Goal: Task Accomplishment & Management: Use online tool/utility

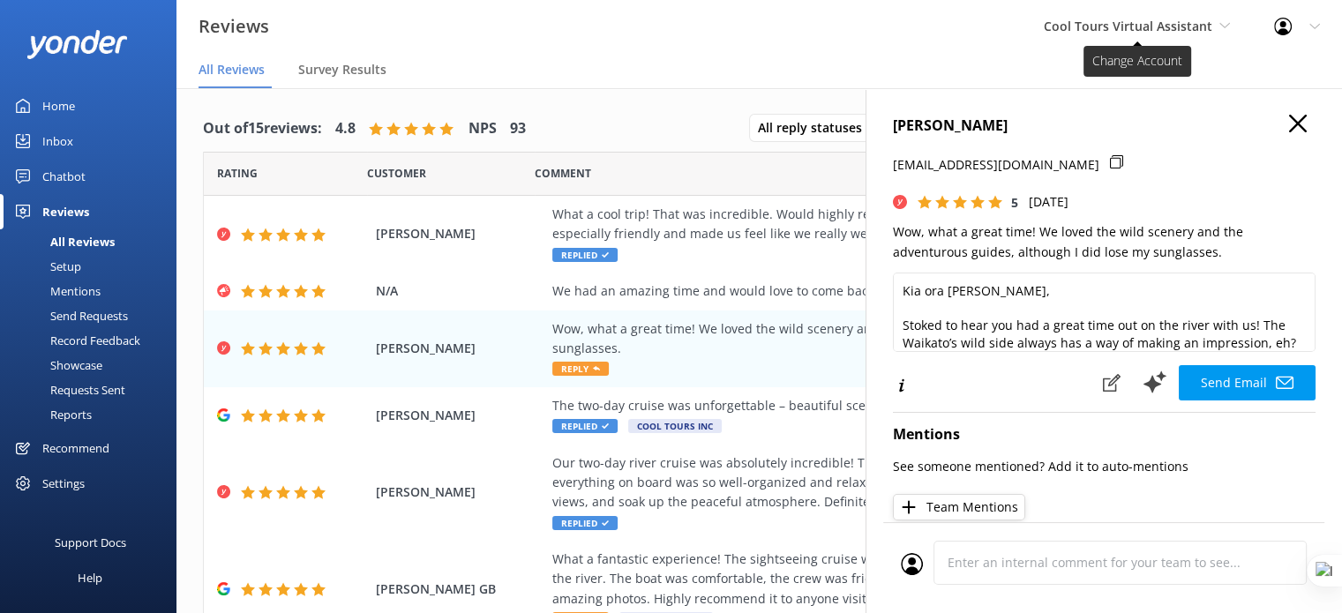
click at [1213, 26] on span "Cool Tours Virtual Assistant" at bounding box center [1137, 26] width 186 height 19
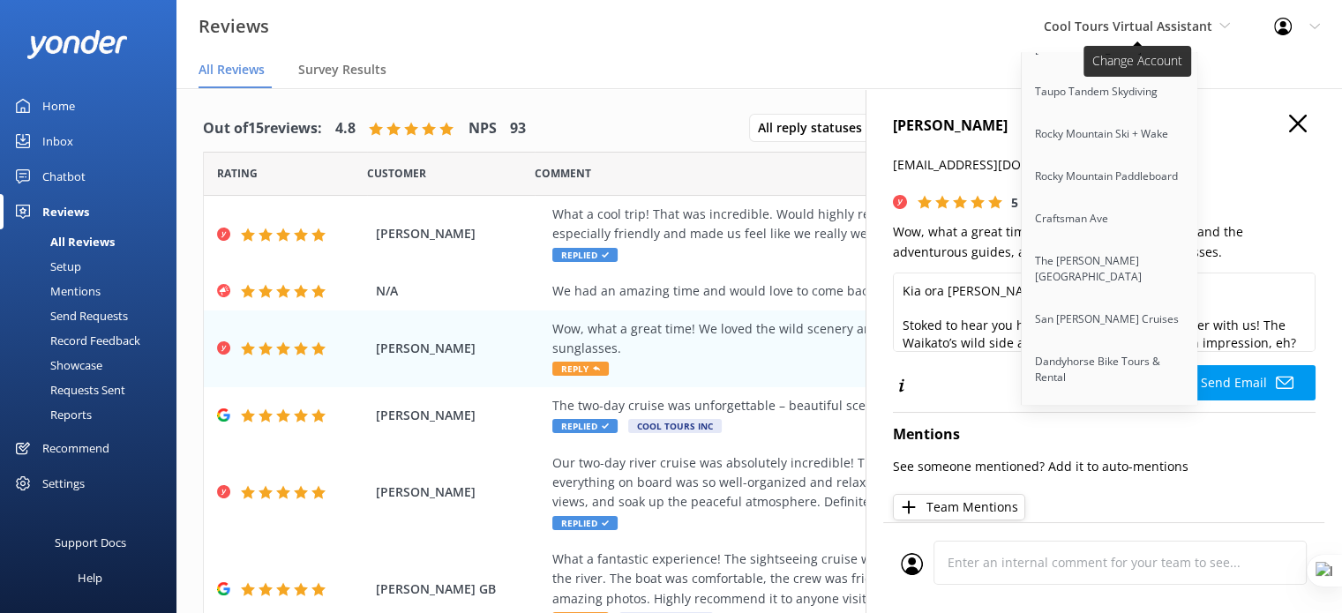
scroll to position [14249, 0]
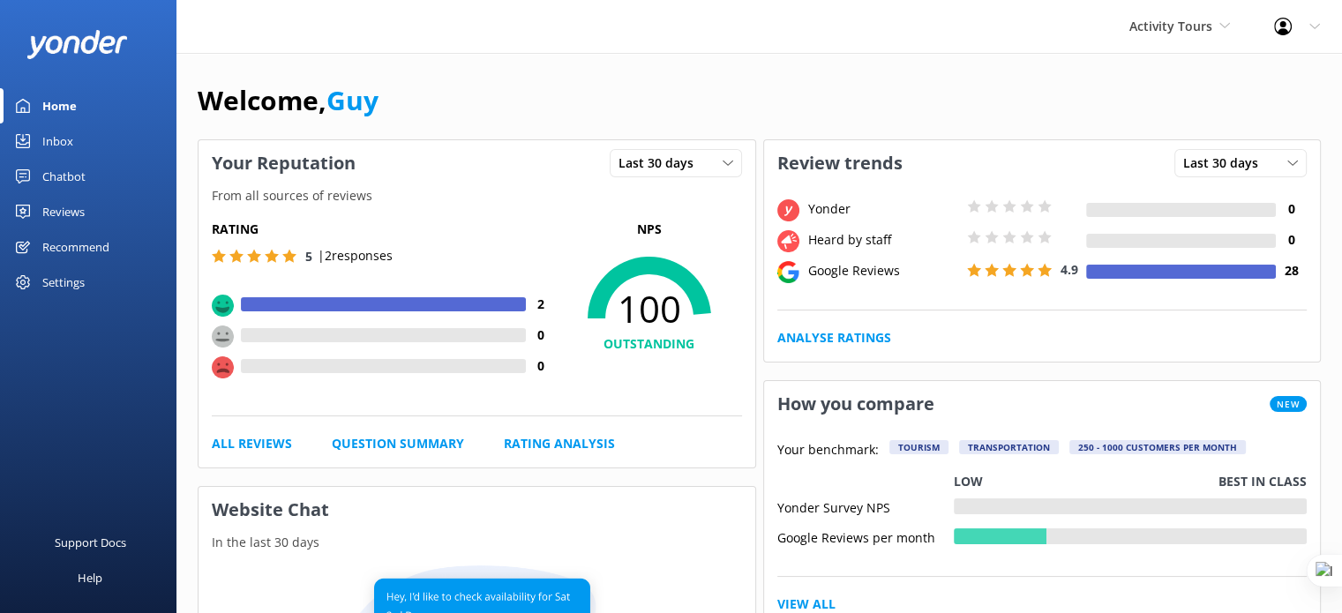
drag, startPoint x: 50, startPoint y: 206, endPoint x: 66, endPoint y: 214, distance: 18.2
click at [50, 206] on div "Reviews" at bounding box center [63, 211] width 42 height 35
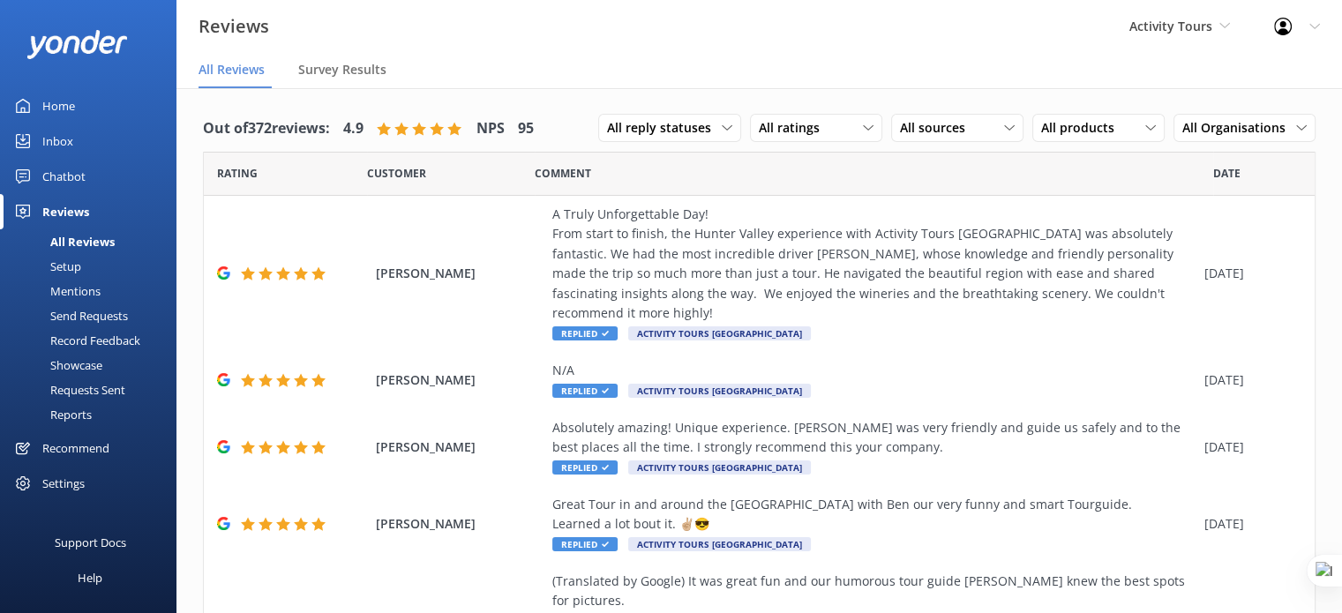
click at [71, 271] on div "Setup" at bounding box center [46, 266] width 71 height 25
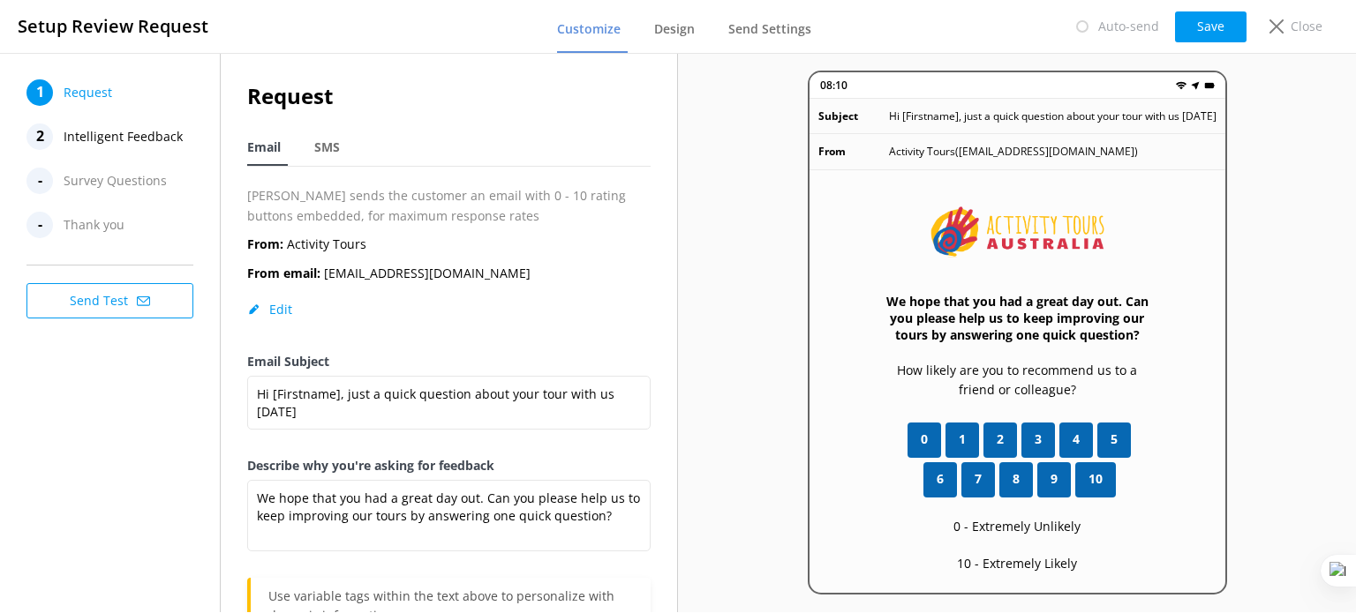
click at [149, 307] on button "Send Test" at bounding box center [109, 300] width 167 height 35
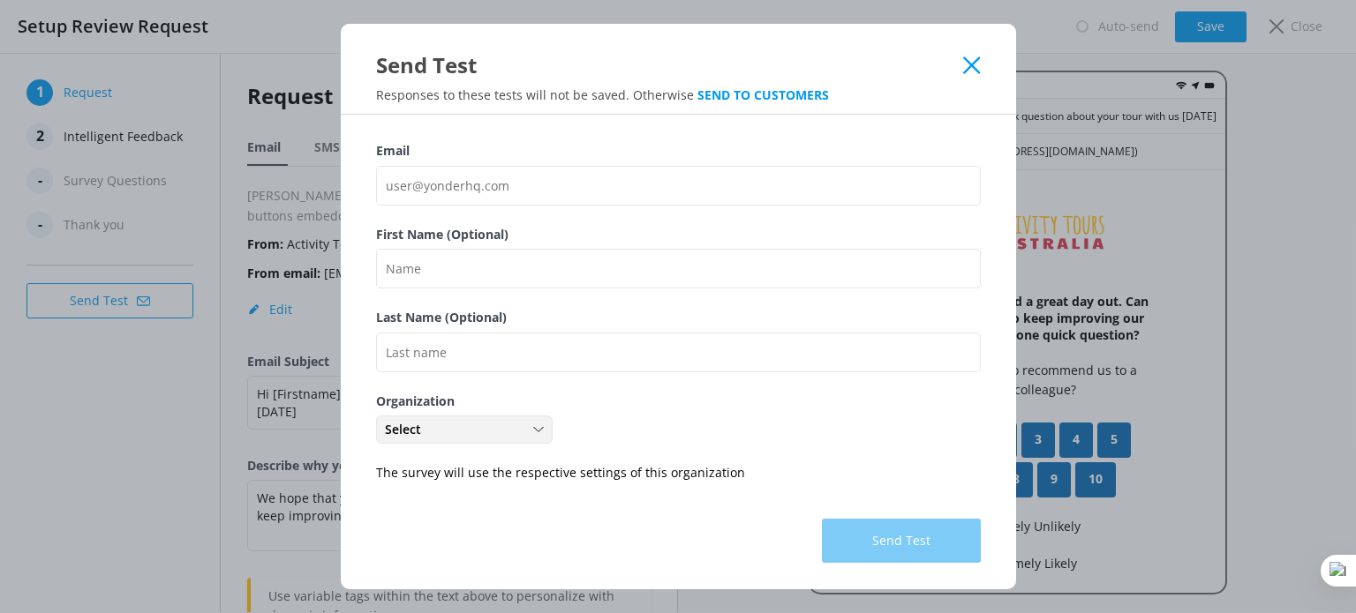
click at [533, 440] on div "Select Activity Tours Boutique Tours" at bounding box center [464, 430] width 177 height 28
click at [504, 510] on link "Boutique Tours" at bounding box center [464, 502] width 174 height 35
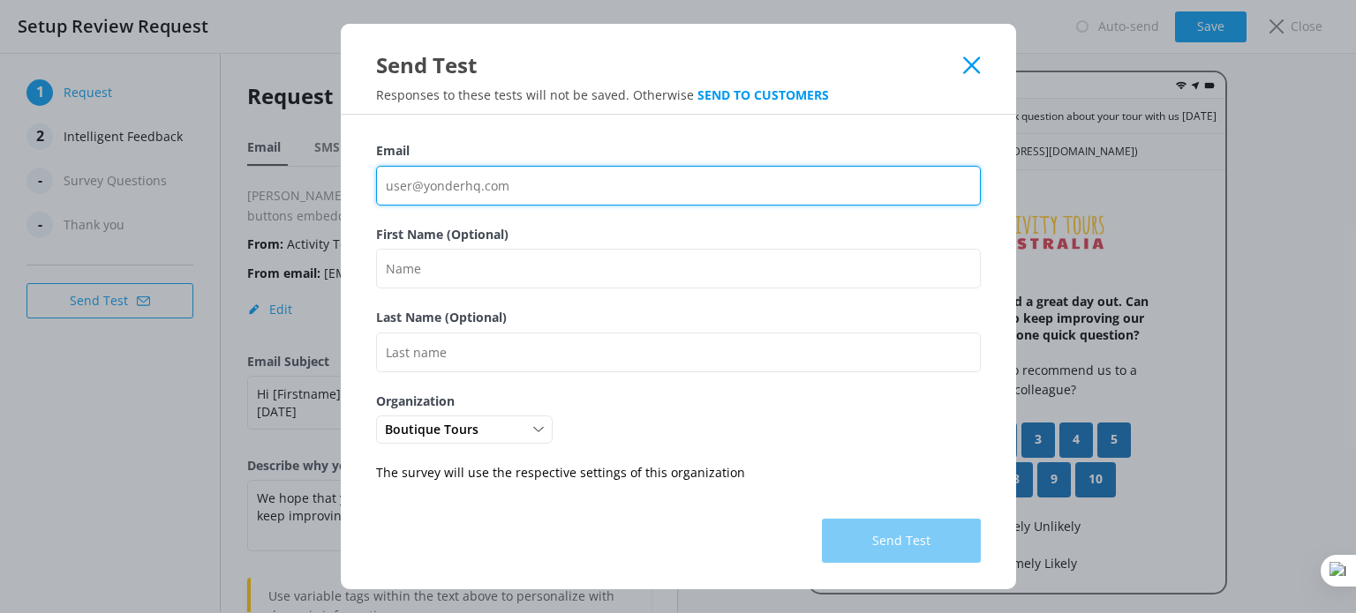
click at [485, 190] on input "Email" at bounding box center [678, 186] width 605 height 40
paste input "brad@activitytours.com.au"
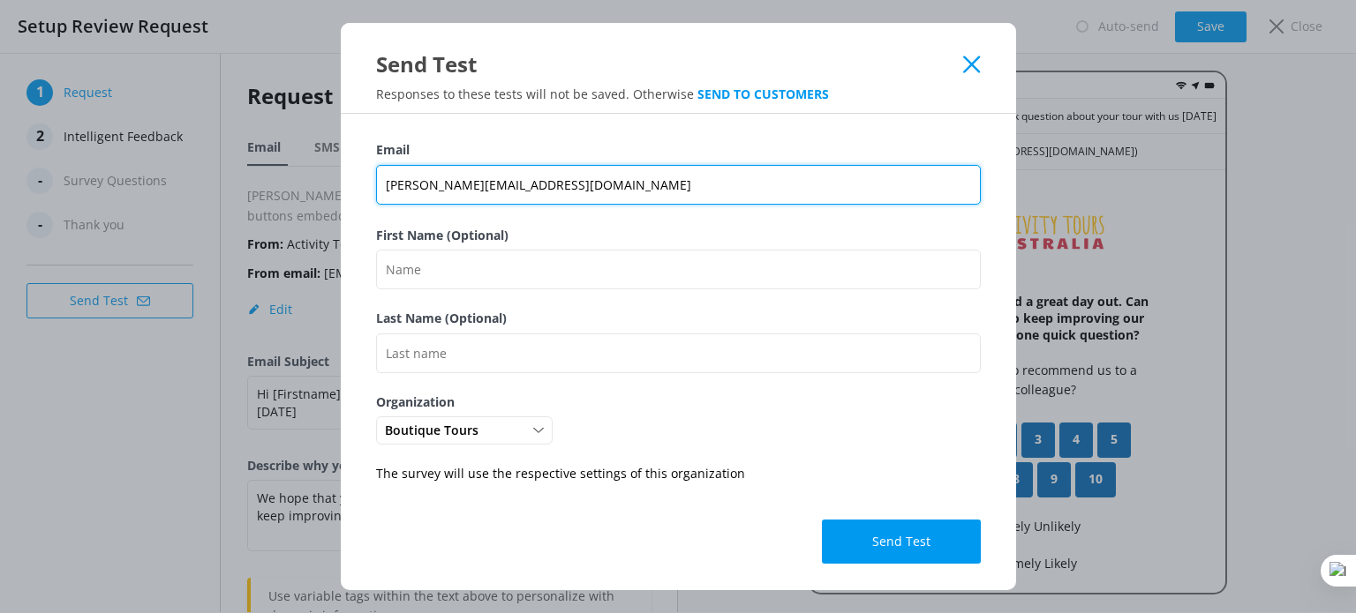
type input "brad@activitytours.com.au"
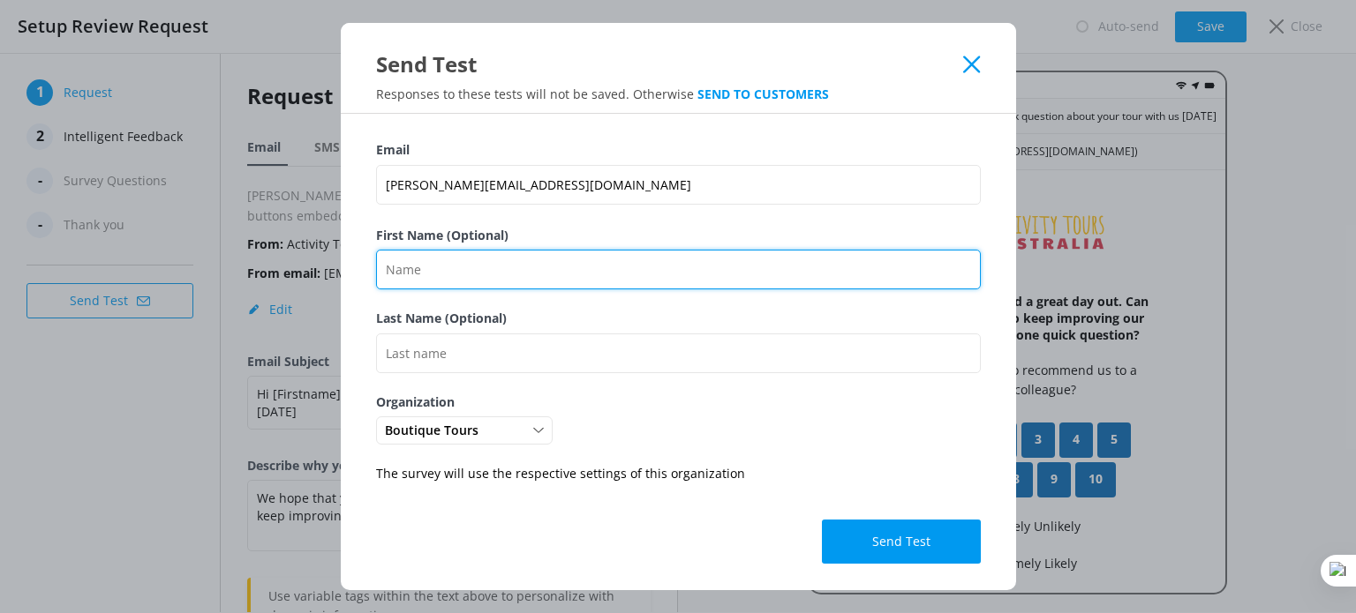
click at [466, 267] on input "First Name (Optional)" at bounding box center [678, 270] width 605 height 40
type input "Brad"
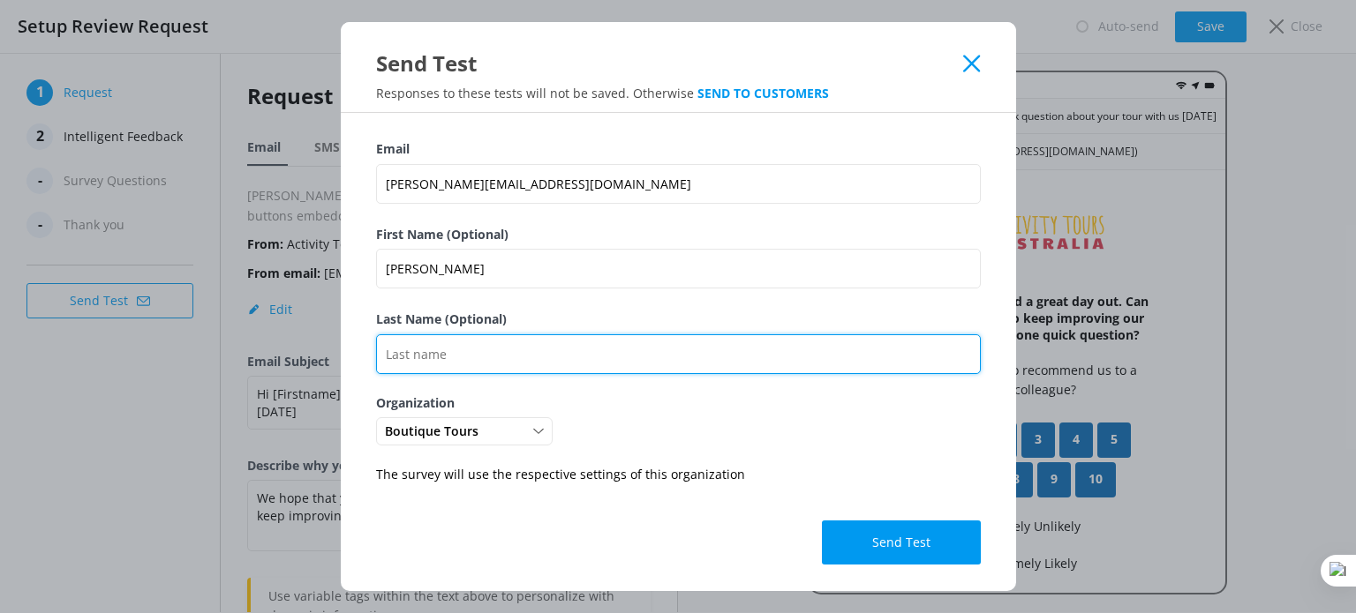
click at [443, 343] on input "Last Name (Optional)" at bounding box center [678, 355] width 605 height 40
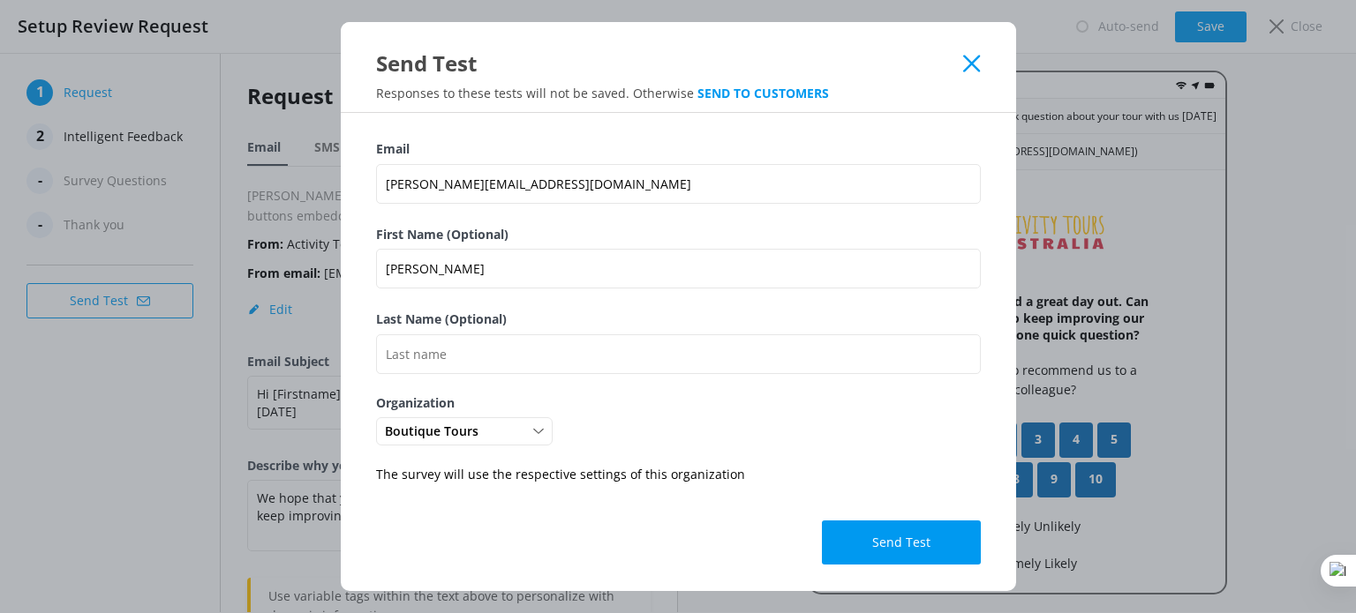
click at [831, 426] on div "Boutique Tours Activity Tours Boutique Tours" at bounding box center [678, 431] width 605 height 28
click at [923, 544] on button "Send Test" at bounding box center [901, 543] width 159 height 44
